Goal: Navigation & Orientation: Go to known website

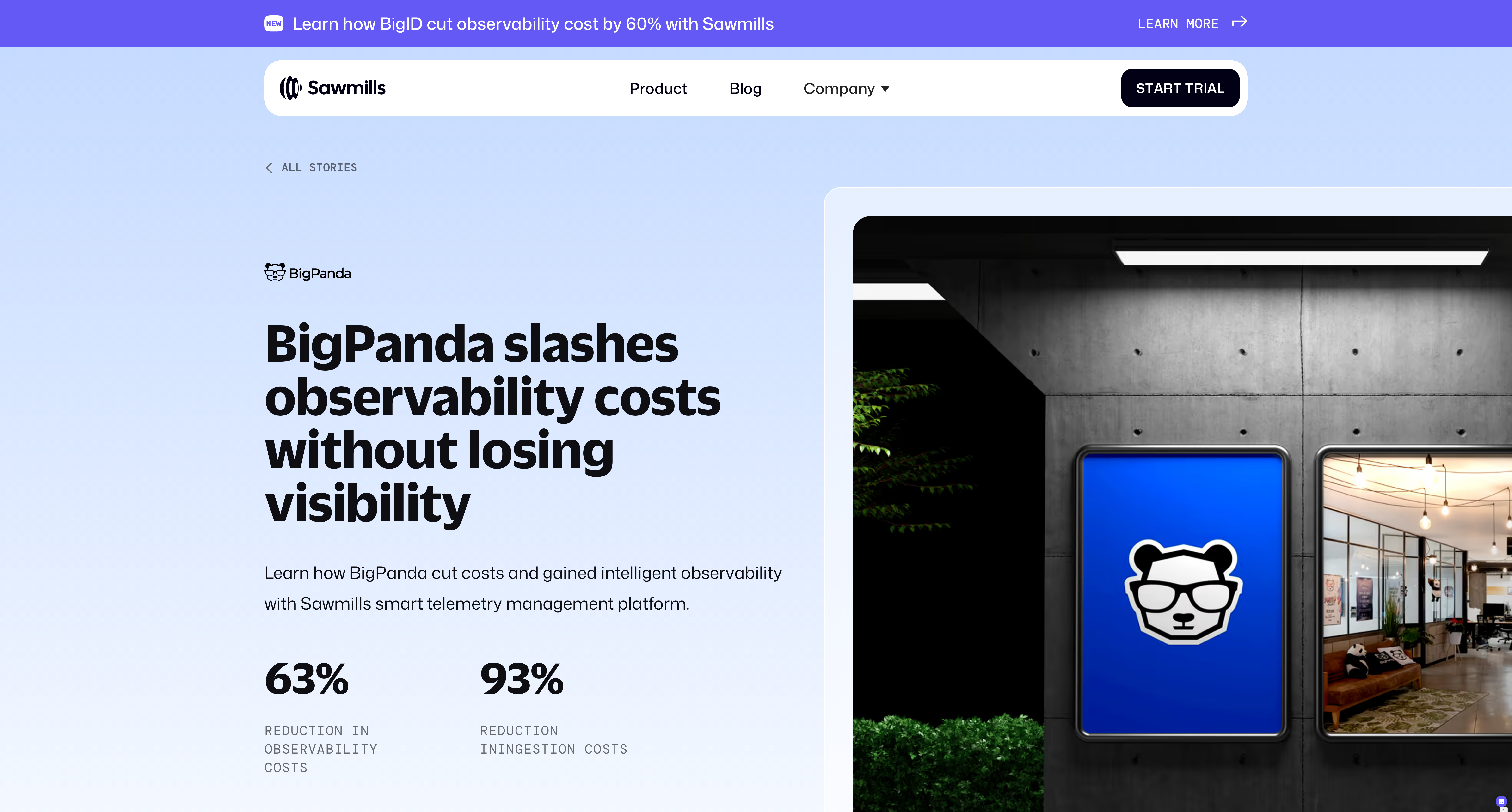
click at [369, 108] on div "Product Blog Company About All things Sawmills Careers Join our team Newsroom S…" at bounding box center [760, 88] width 960 height 41
click at [366, 95] on img at bounding box center [332, 88] width 106 height 26
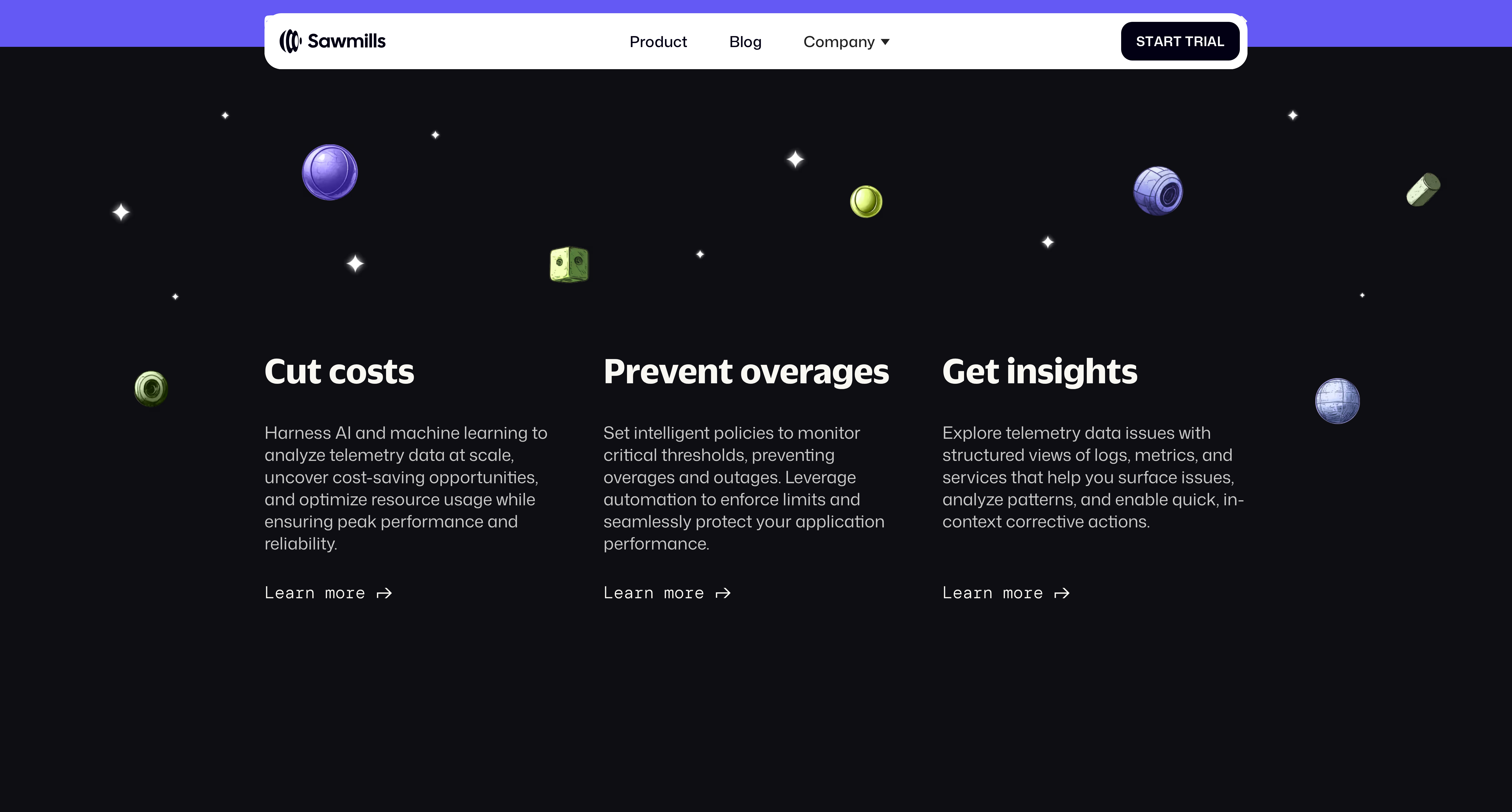
scroll to position [1261, 0]
